Goal: Find specific page/section: Find specific page/section

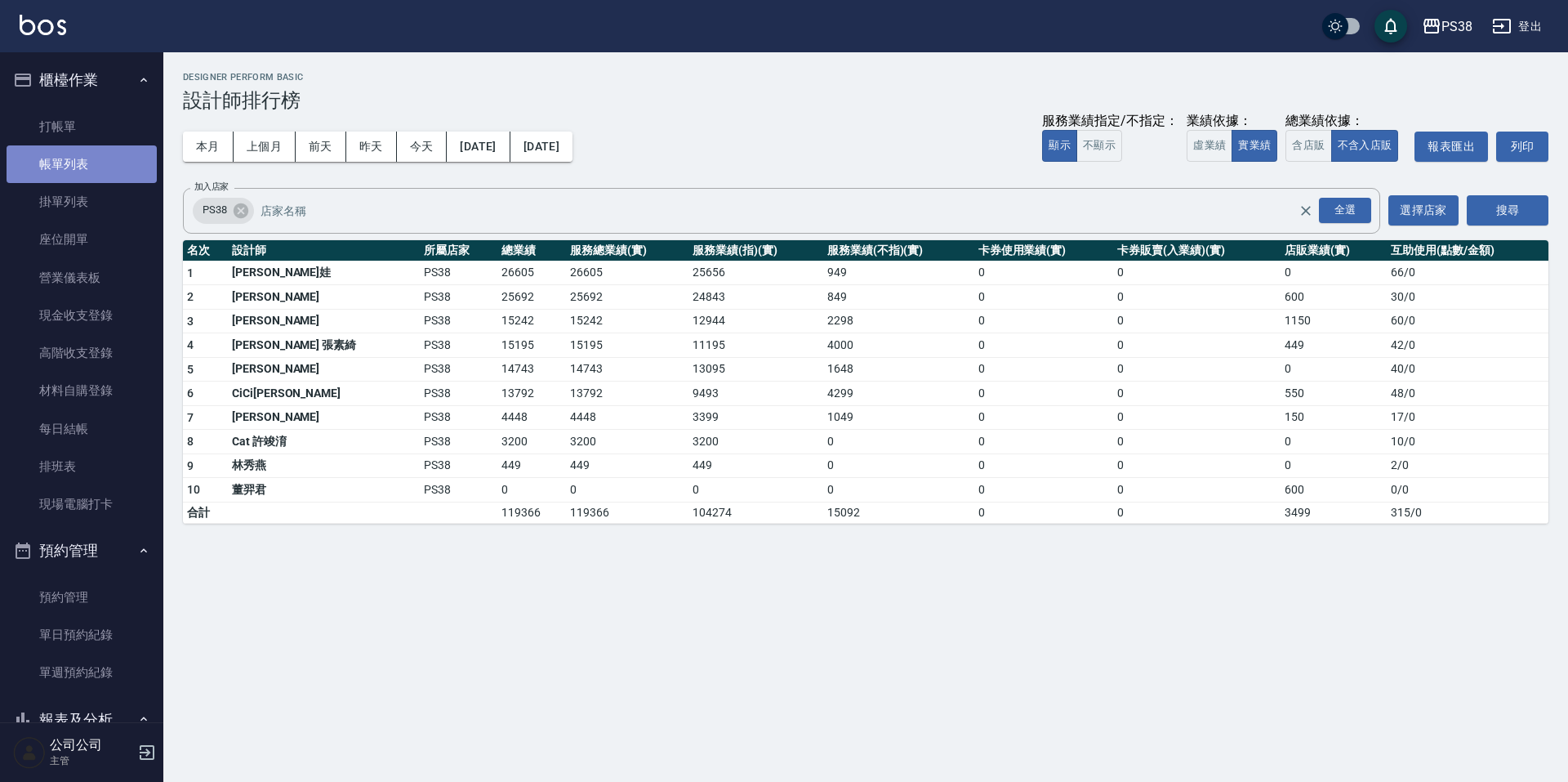
click at [90, 174] on link "帳單列表" at bounding box center [82, 165] width 150 height 38
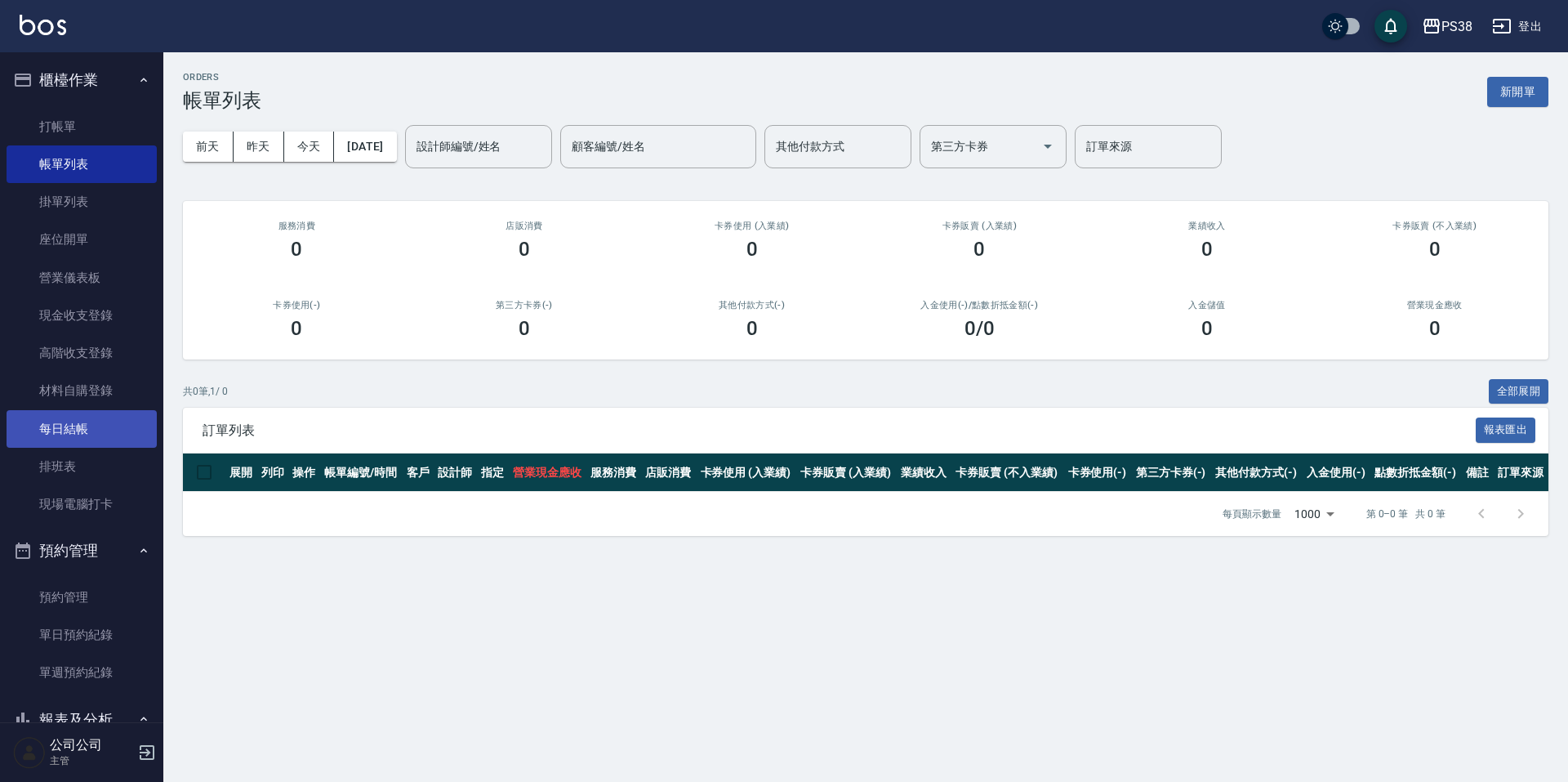
click at [122, 434] on link "每日結帳" at bounding box center [82, 429] width 150 height 38
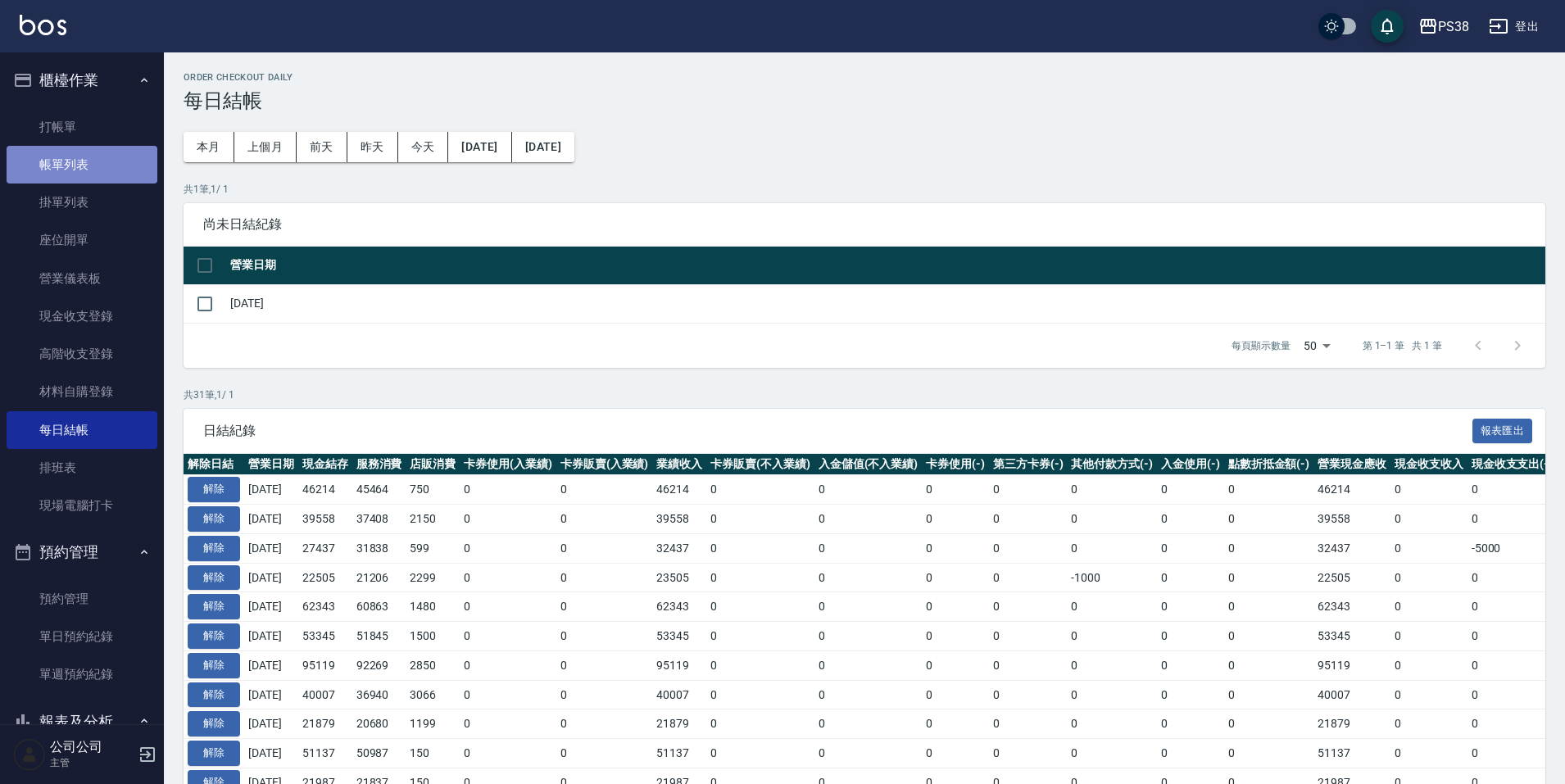
click at [97, 168] on link "帳單列表" at bounding box center [82, 165] width 151 height 38
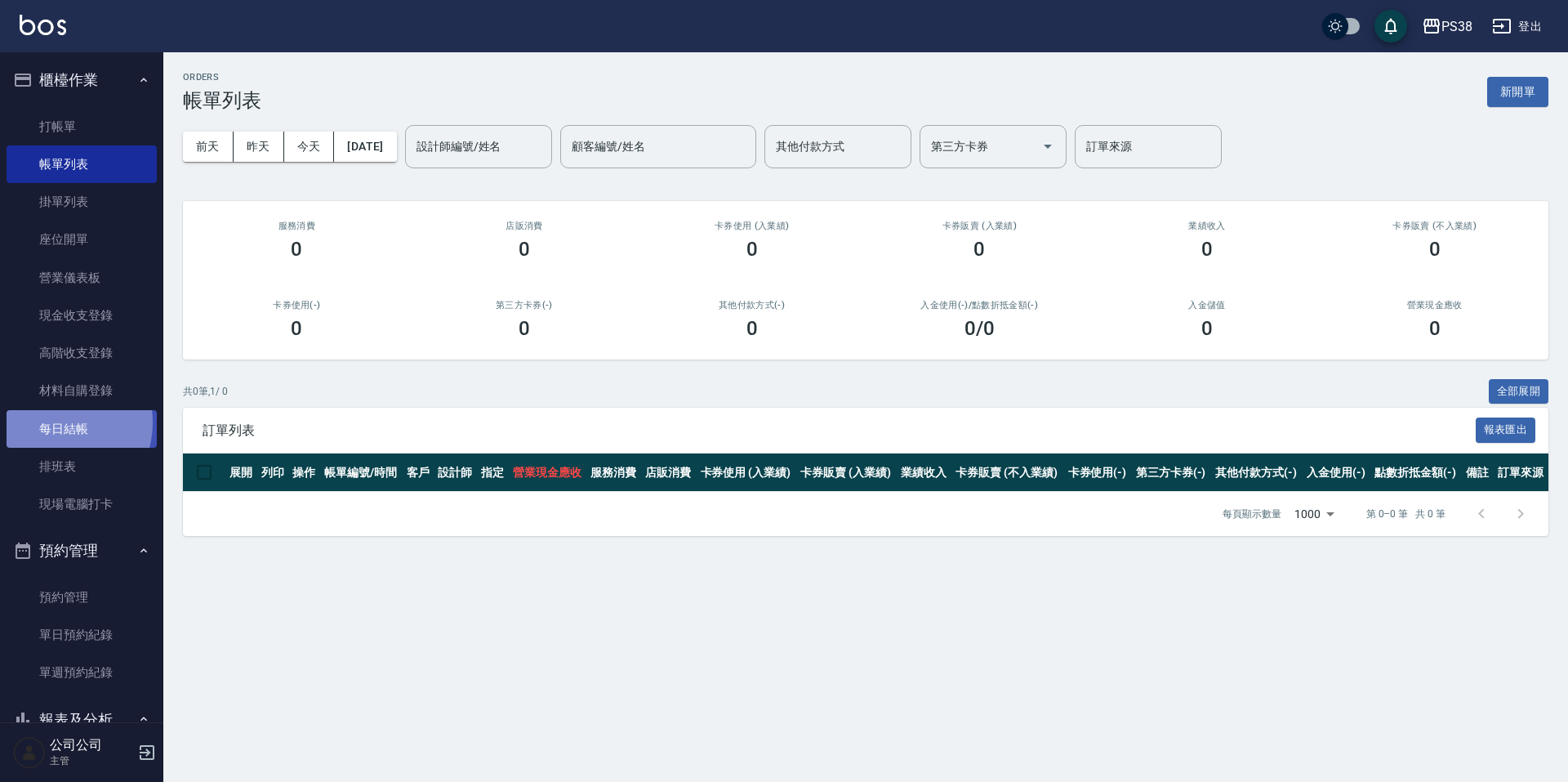
click at [58, 422] on link "每日結帳" at bounding box center [82, 429] width 150 height 38
